Goal: Book appointment/travel/reservation

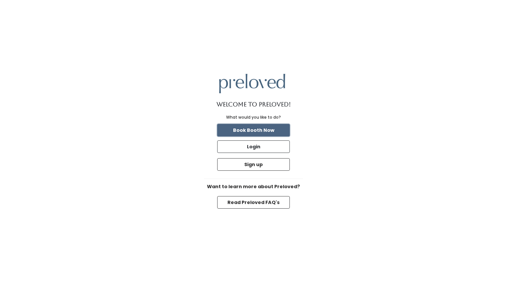
click at [264, 131] on button "Book Booth Now" at bounding box center [253, 130] width 73 height 13
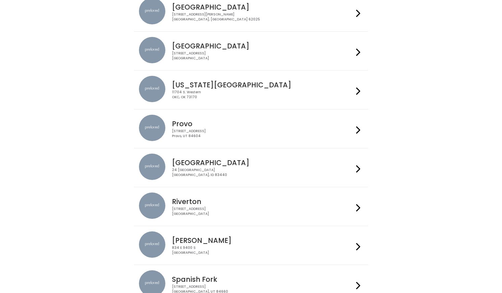
scroll to position [113, 0]
click at [186, 133] on div "[STREET_ADDRESS]" at bounding box center [262, 134] width 181 height 10
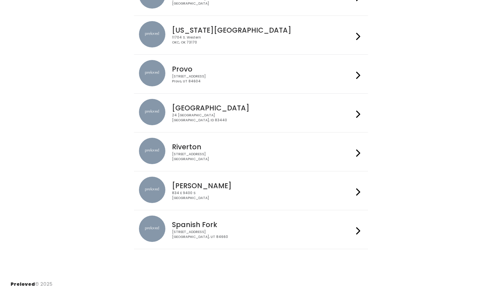
scroll to position [0, 0]
